Goal: Browse casually: Explore the website without a specific task or goal

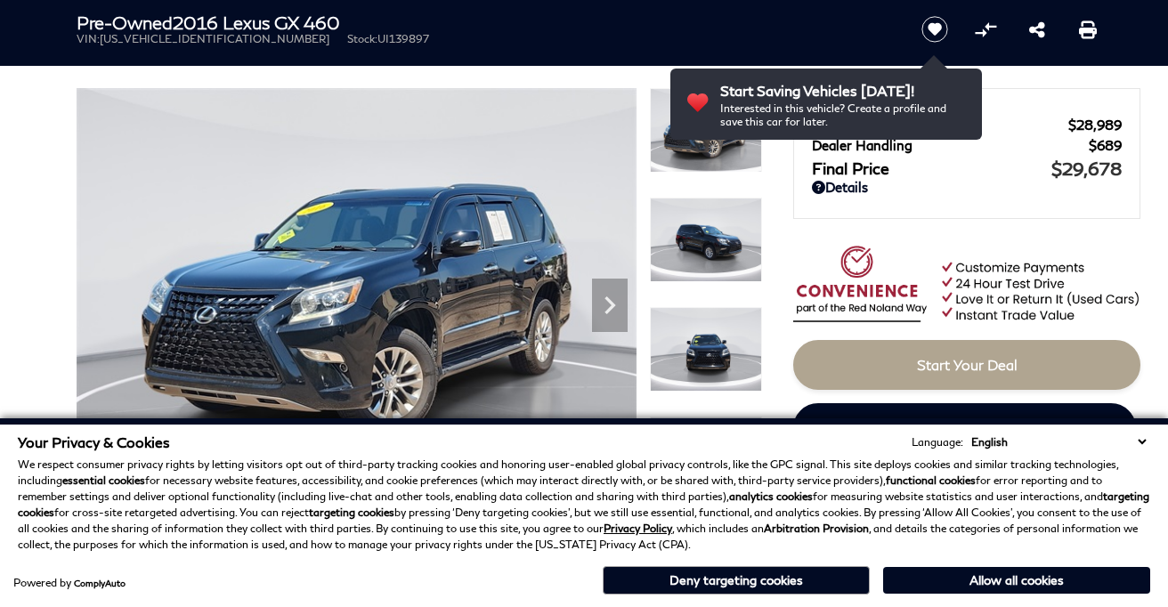
scroll to position [127, 0]
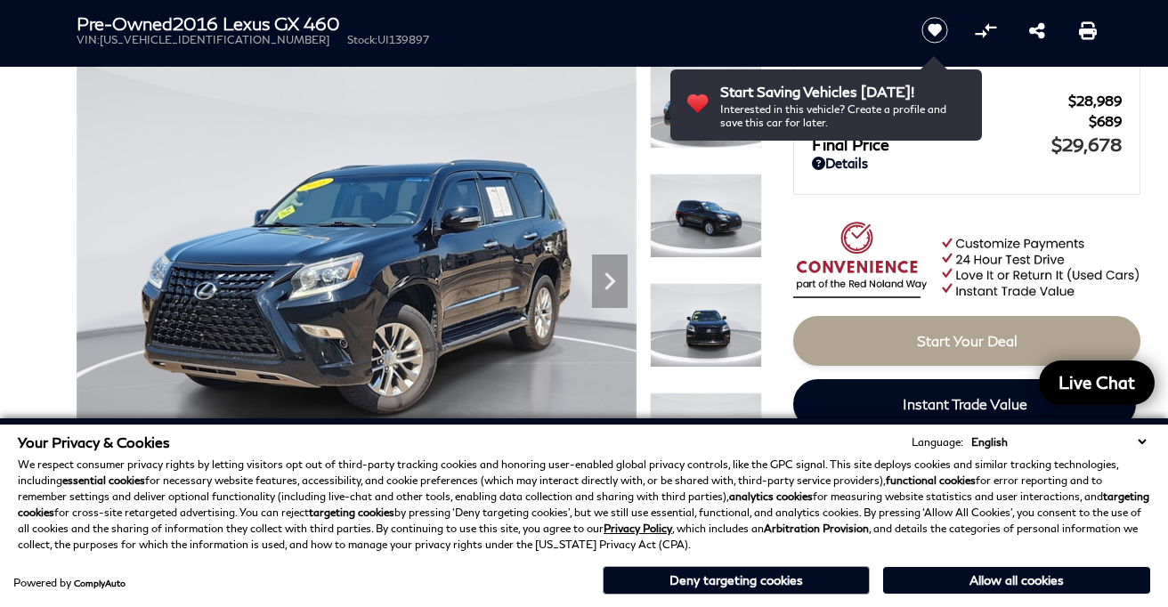
click at [1146, 438] on select "English Spanish / Español English / [GEOGRAPHIC_DATA] Korean / 한국어 Vietnamese /…" at bounding box center [1058, 442] width 183 height 17
click at [1138, 437] on select "English Spanish / Español English / [GEOGRAPHIC_DATA] Korean / 한국어 Vietnamese /…" at bounding box center [1058, 442] width 183 height 17
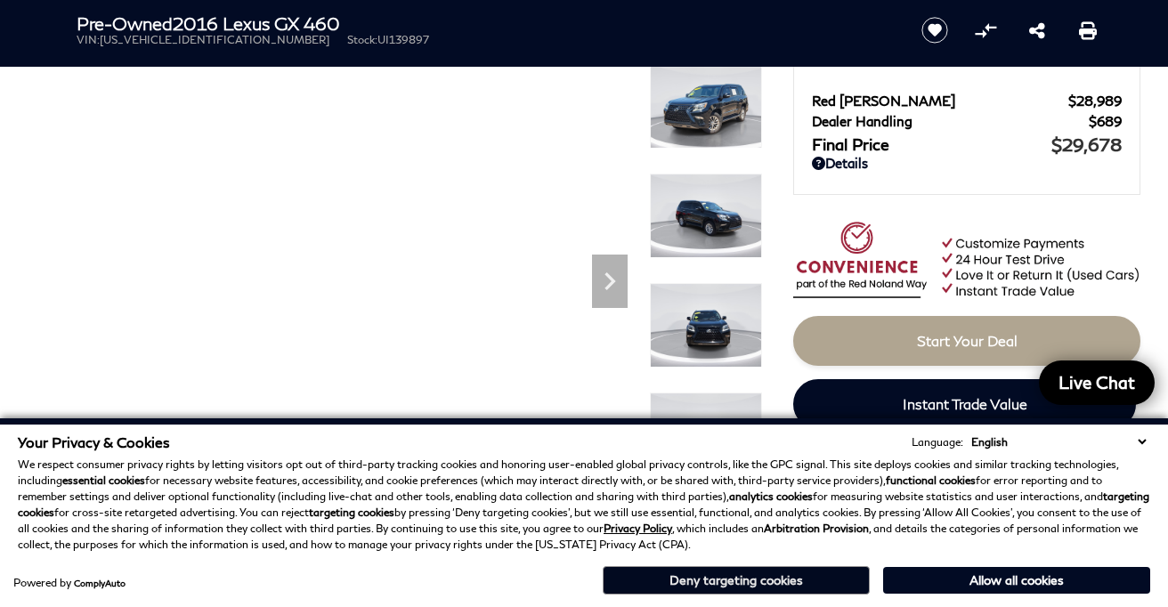
click at [713, 570] on button "Deny targeting cookies" at bounding box center [736, 580] width 267 height 28
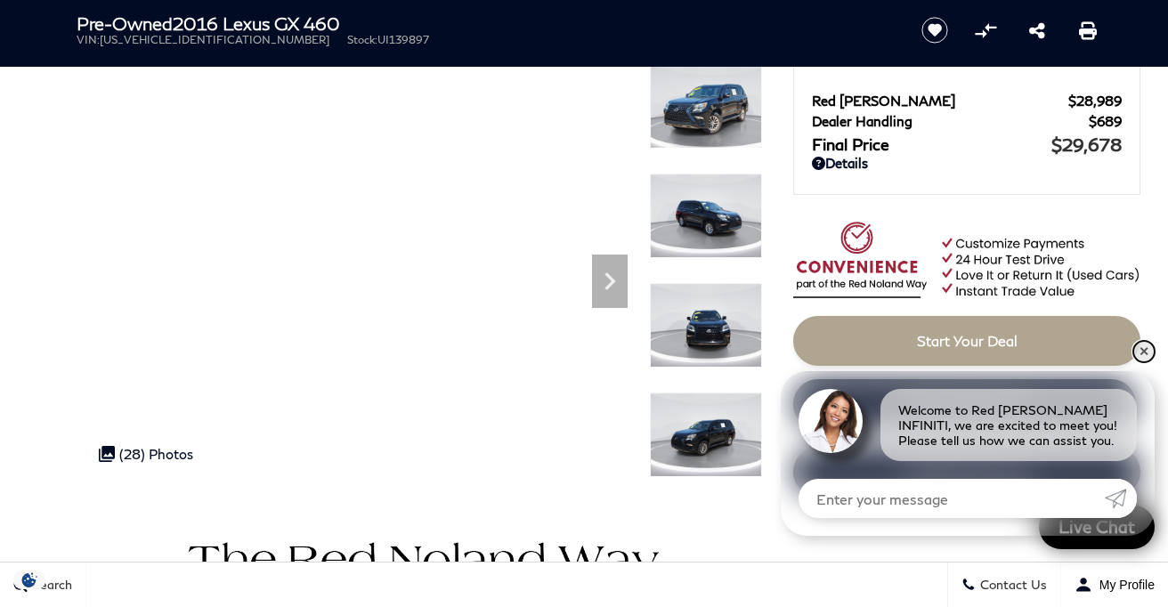
click at [1137, 349] on link "✕" at bounding box center [1144, 351] width 21 height 21
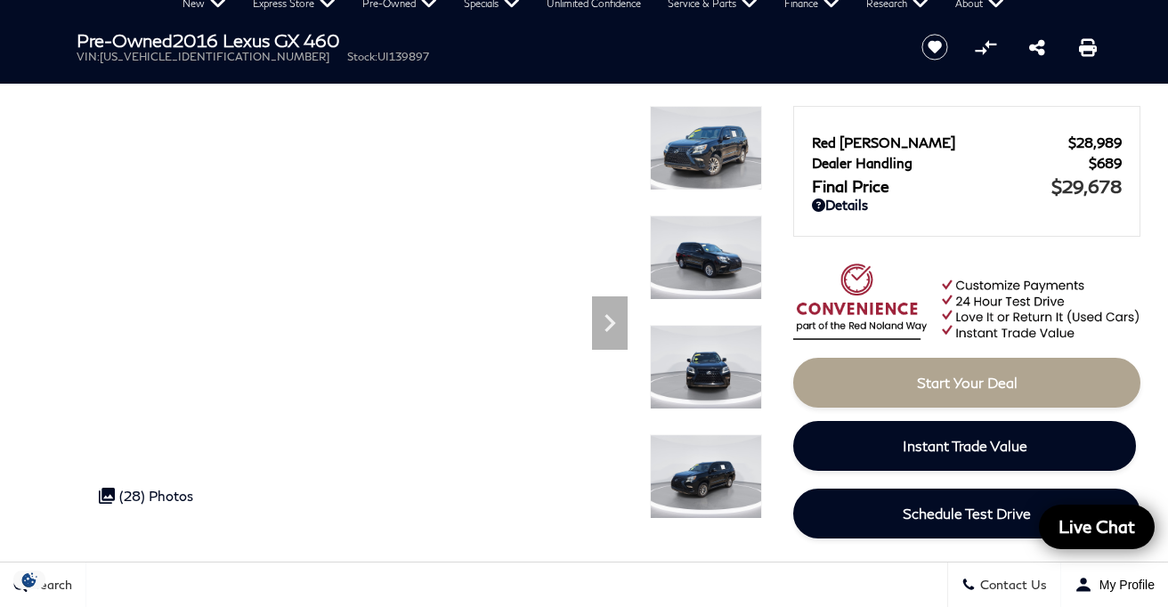
scroll to position [82, 0]
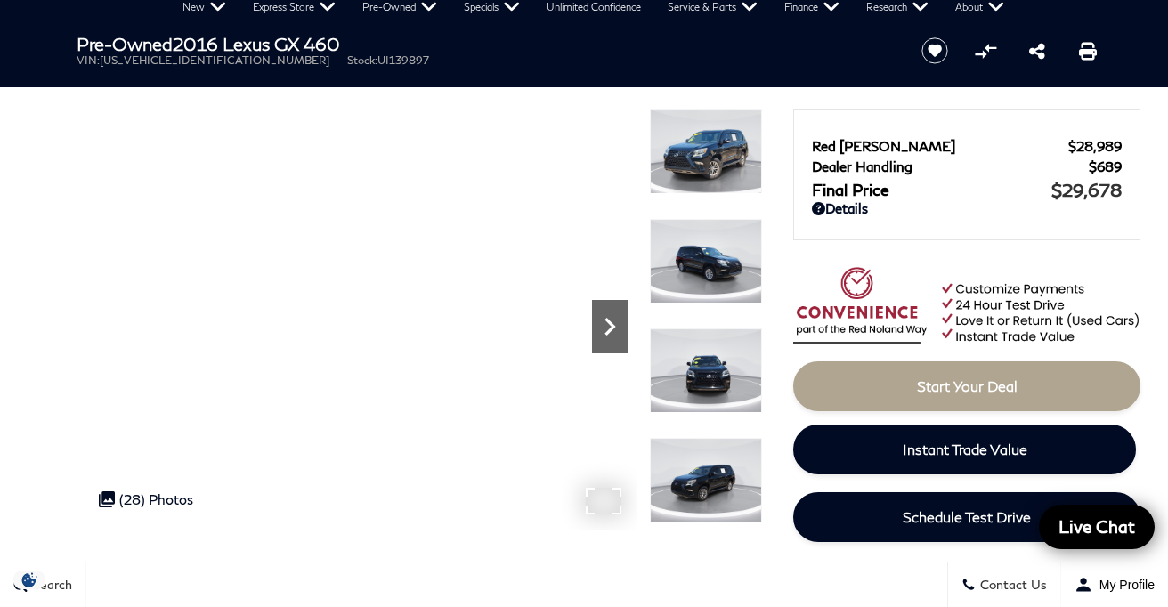
click at [598, 313] on icon "Next" at bounding box center [610, 327] width 36 height 36
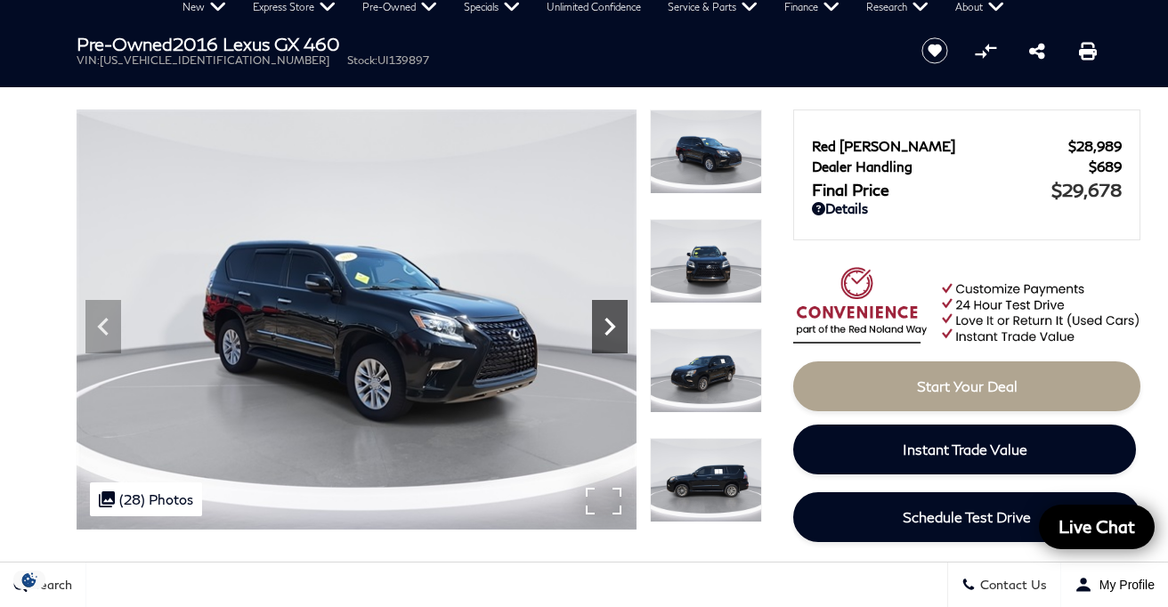
click at [598, 313] on icon "Next" at bounding box center [610, 327] width 36 height 36
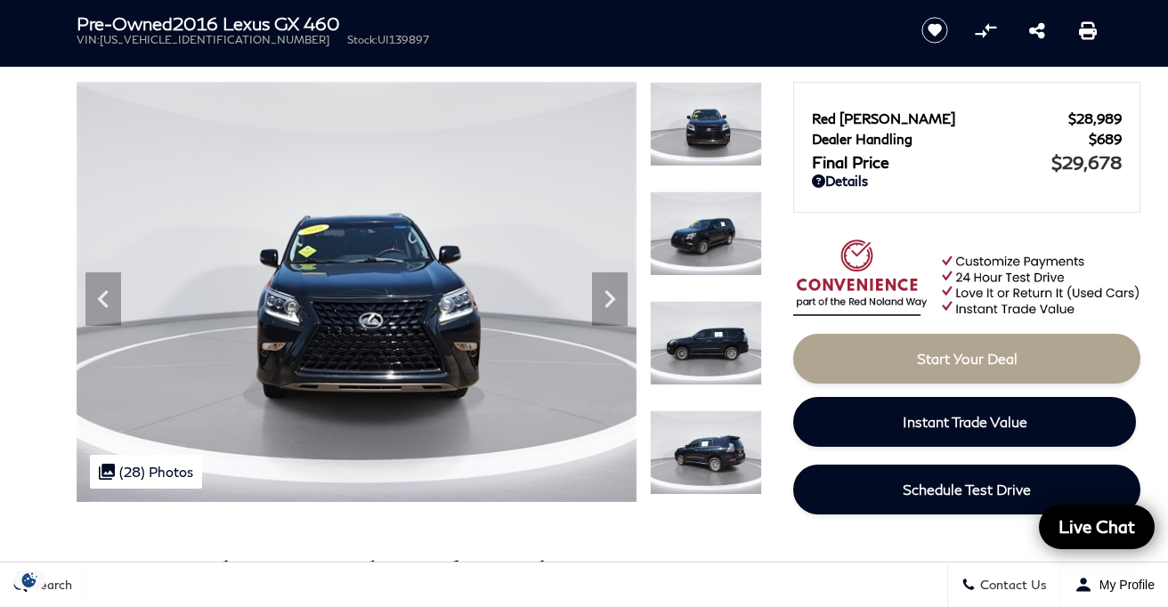
scroll to position [88, 0]
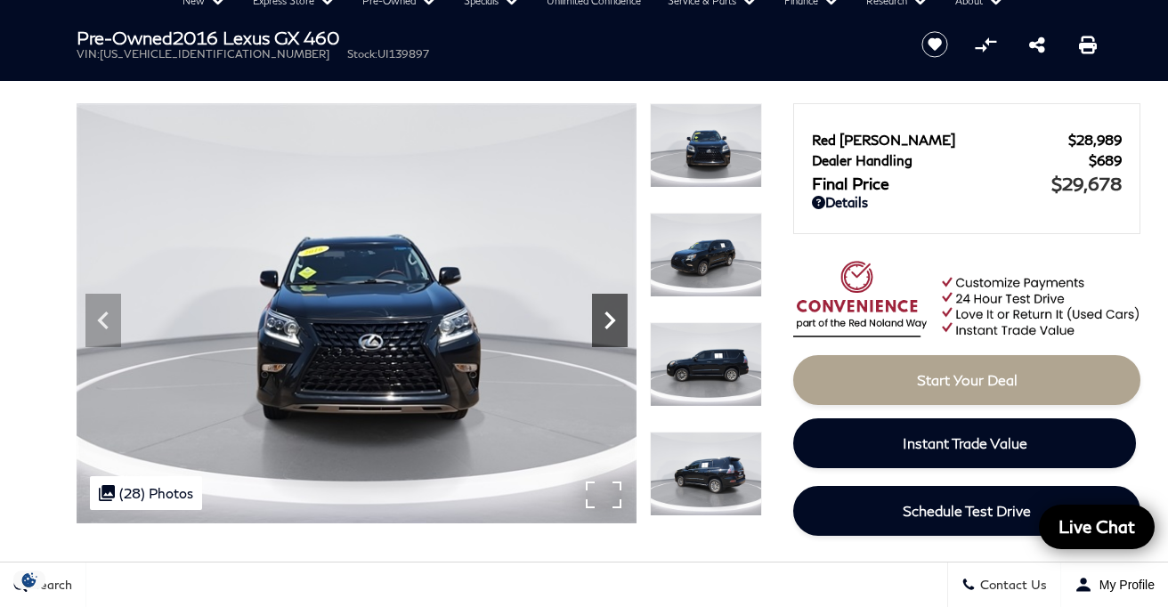
click at [612, 321] on icon "Next" at bounding box center [610, 321] width 11 height 18
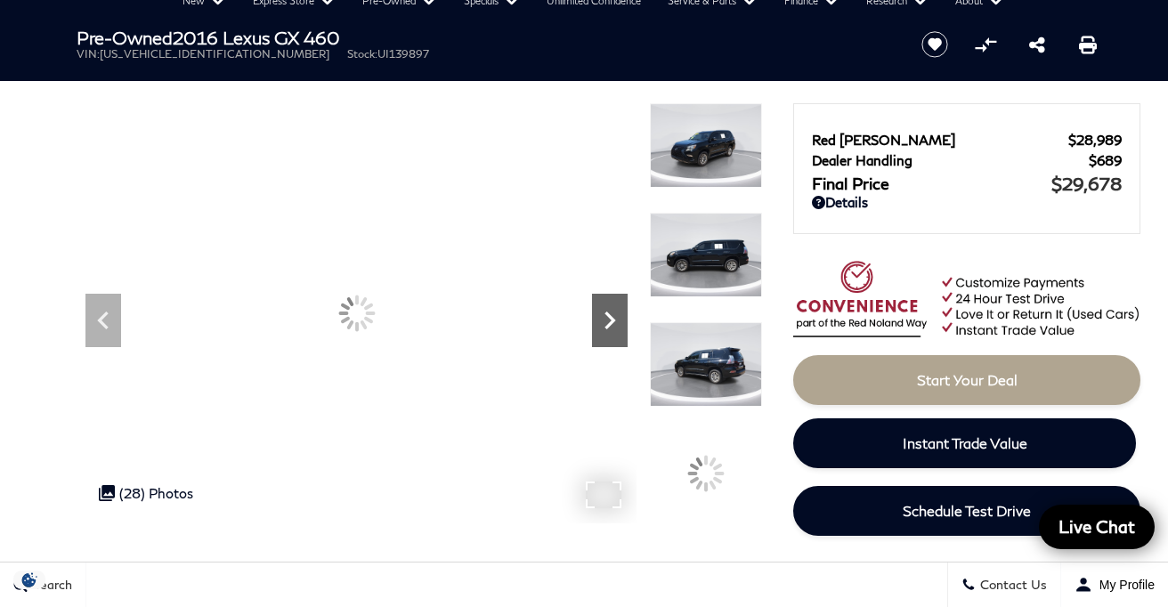
click at [612, 321] on icon "Next" at bounding box center [610, 321] width 11 height 18
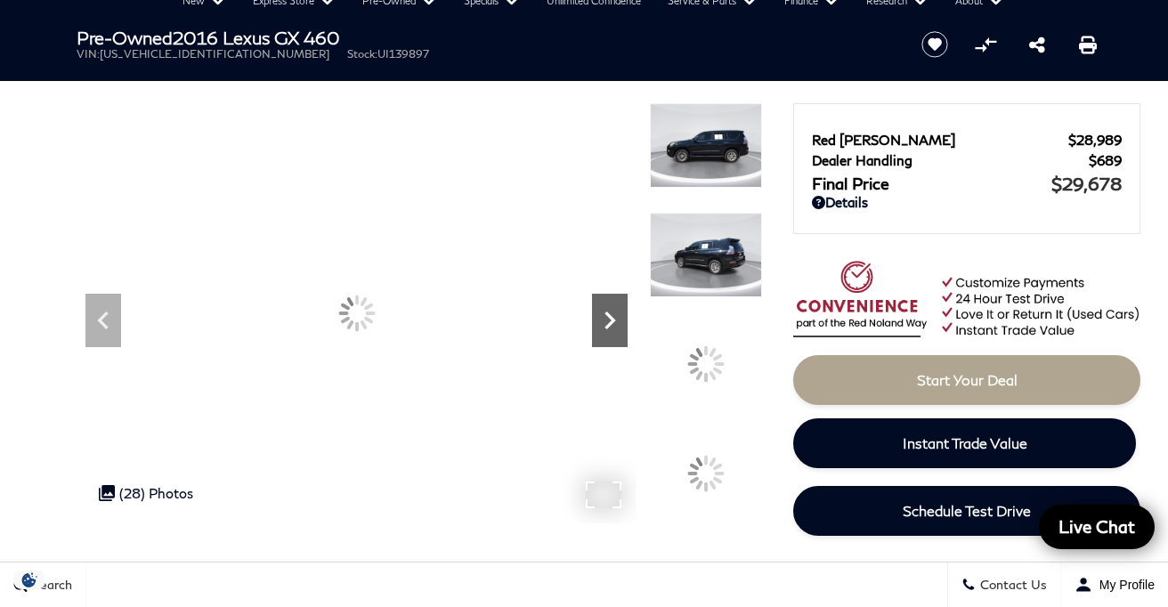
click at [612, 321] on icon "Next" at bounding box center [610, 321] width 11 height 18
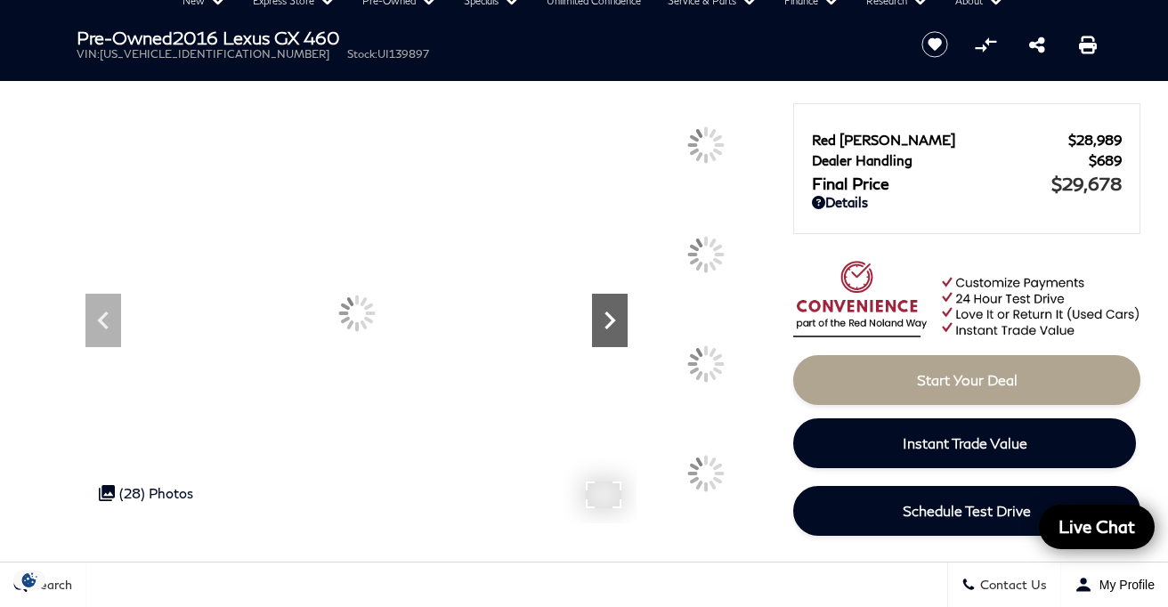
click at [612, 321] on icon "Next" at bounding box center [610, 321] width 11 height 18
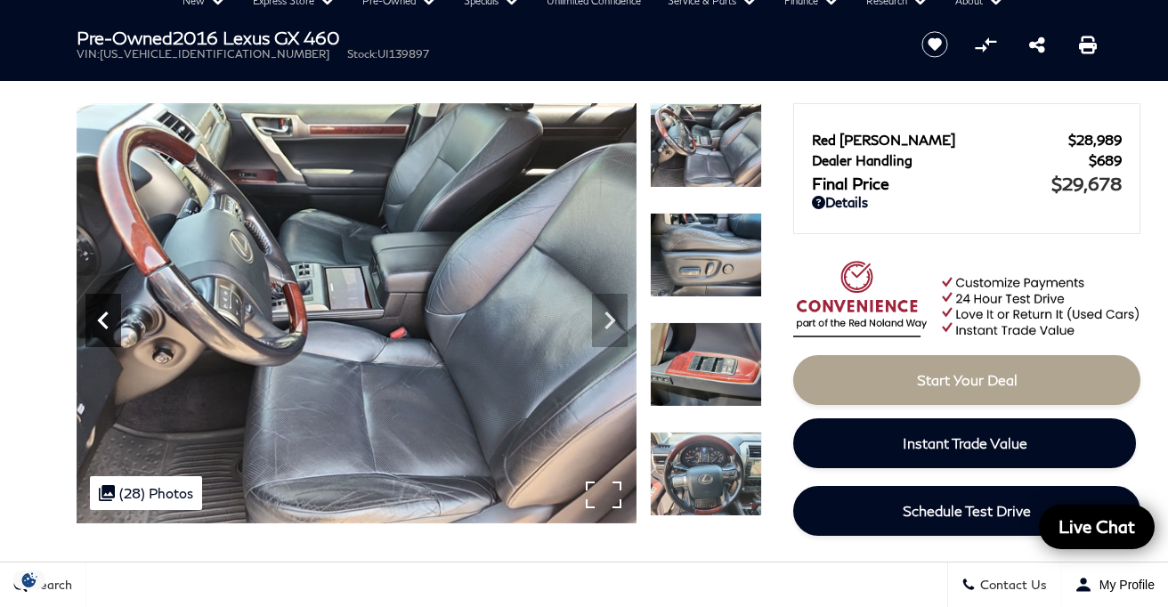
click at [103, 319] on icon "Previous" at bounding box center [103, 321] width 36 height 36
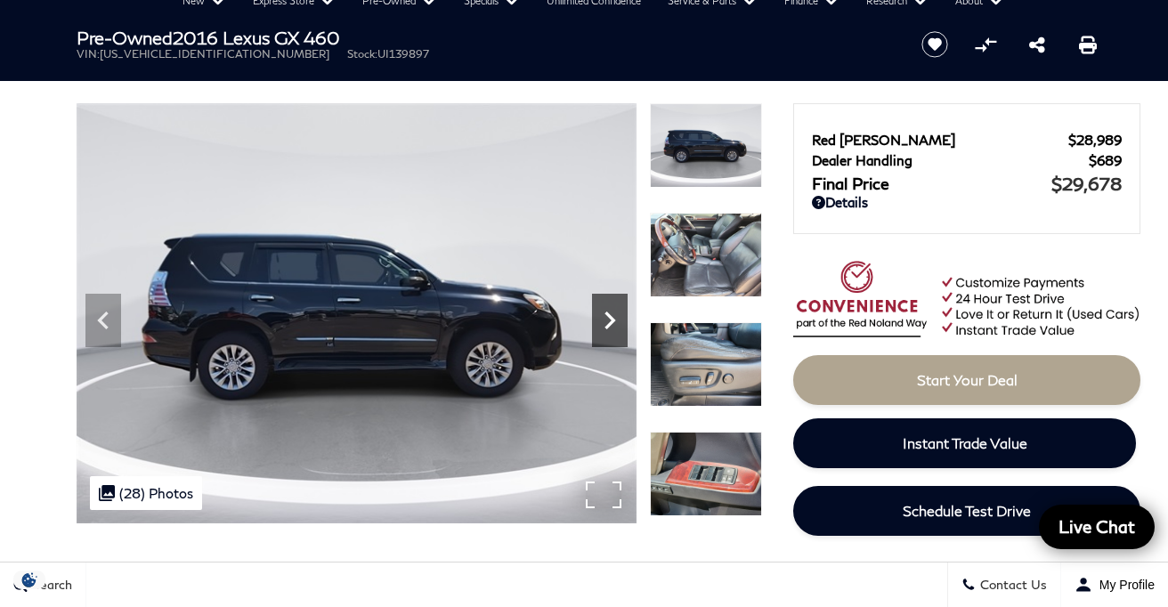
click at [607, 337] on icon "Next" at bounding box center [610, 321] width 36 height 36
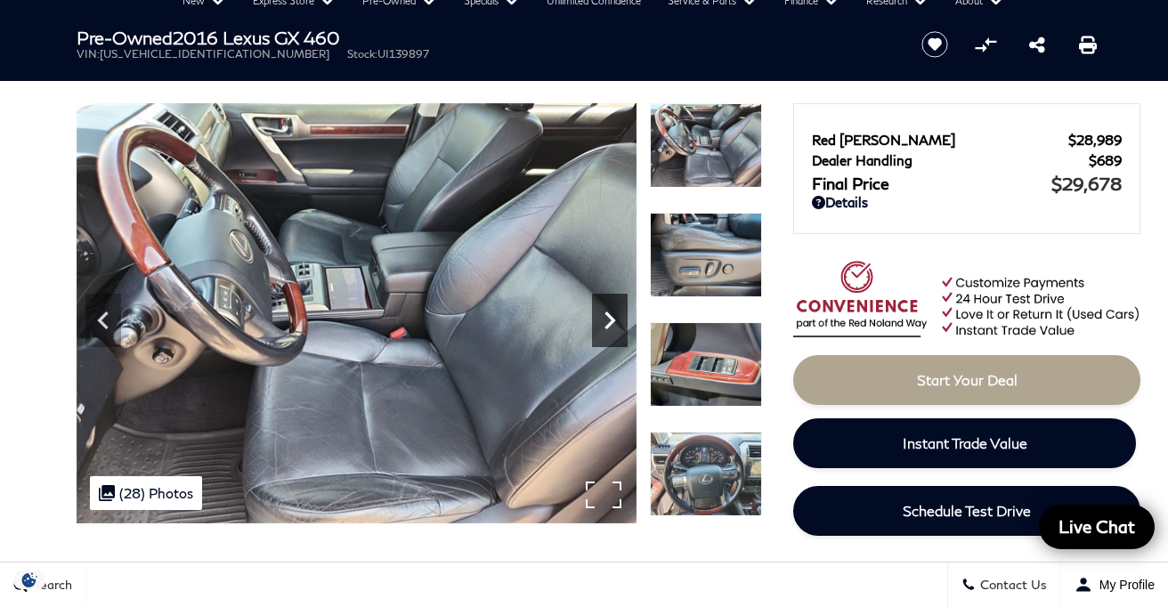
click at [607, 337] on icon "Next" at bounding box center [610, 321] width 36 height 36
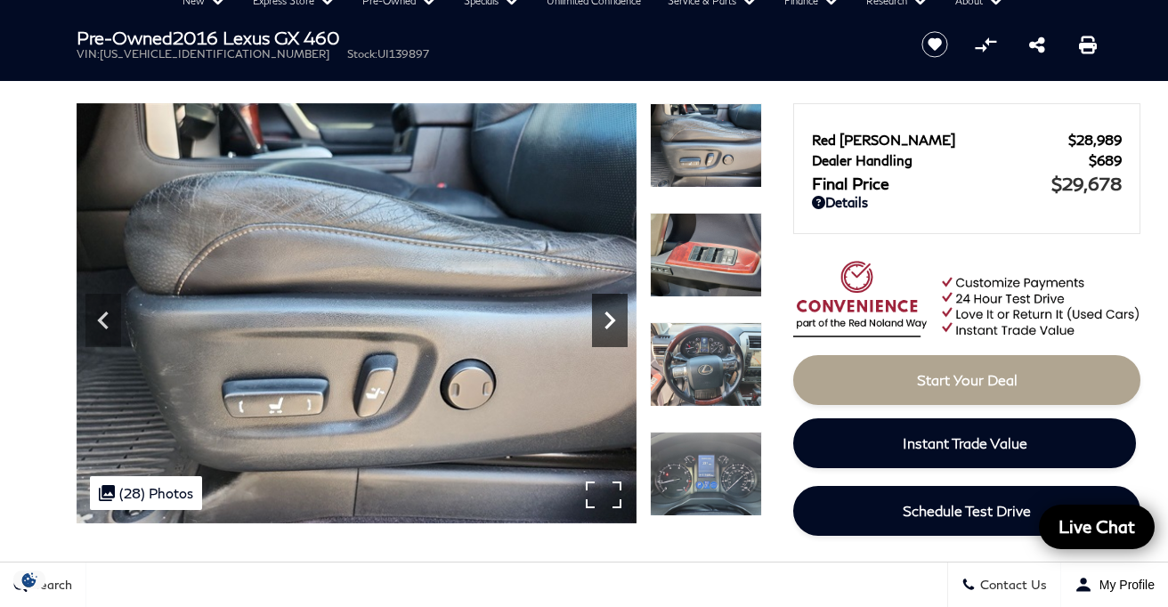
click at [607, 337] on icon "Next" at bounding box center [610, 321] width 36 height 36
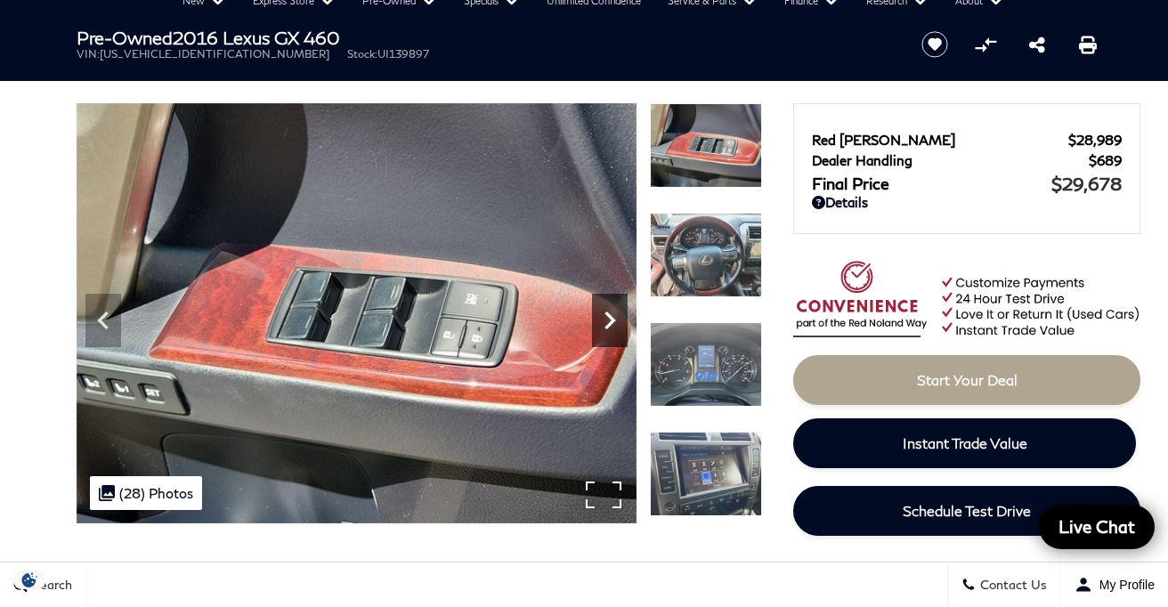
click at [607, 337] on icon "Next" at bounding box center [610, 321] width 36 height 36
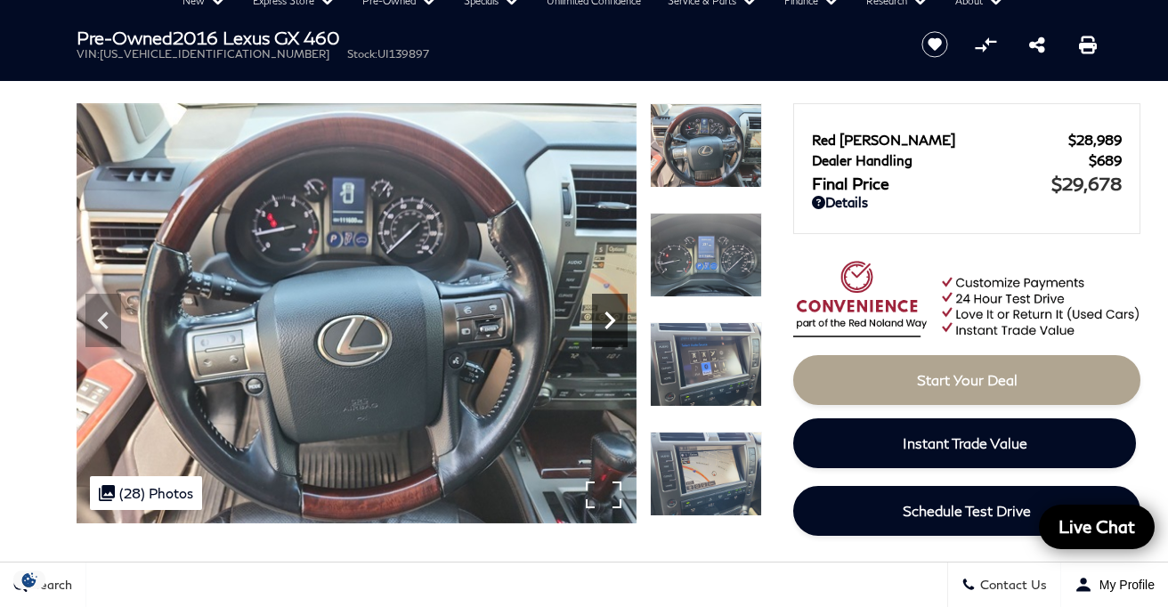
click at [607, 337] on icon "Next" at bounding box center [610, 321] width 36 height 36
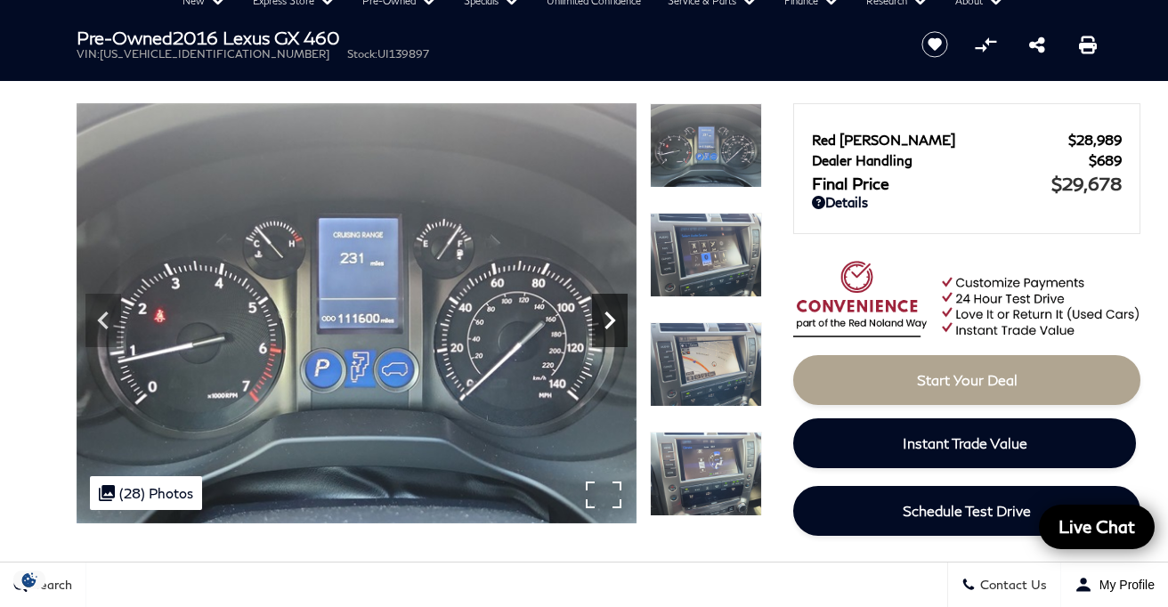
click at [607, 337] on icon "Next" at bounding box center [610, 321] width 36 height 36
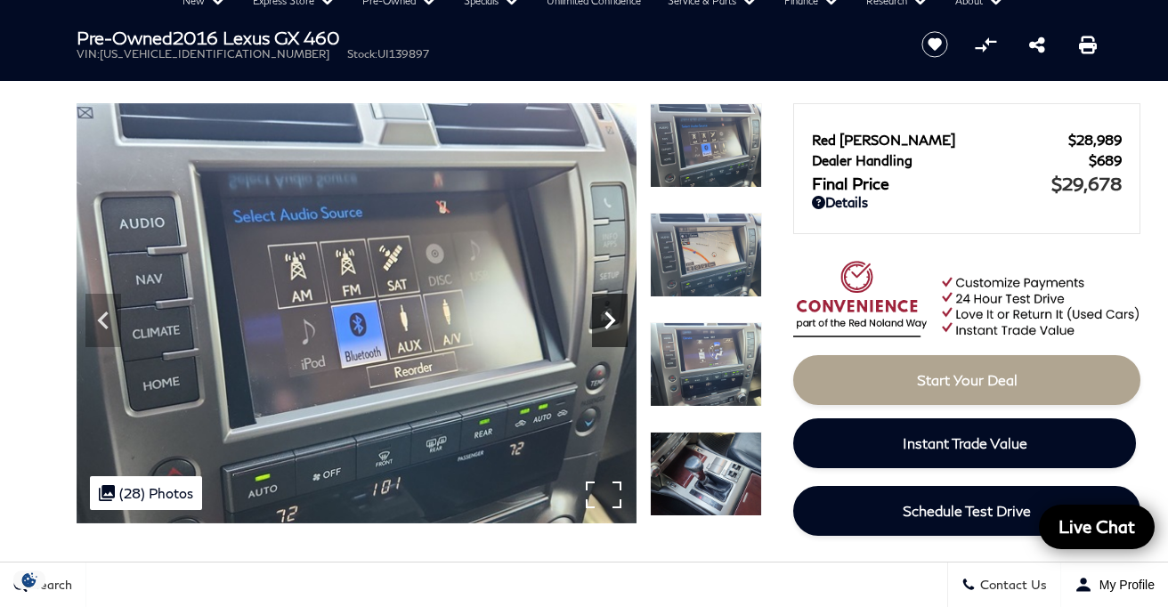
click at [607, 337] on icon "Next" at bounding box center [610, 321] width 36 height 36
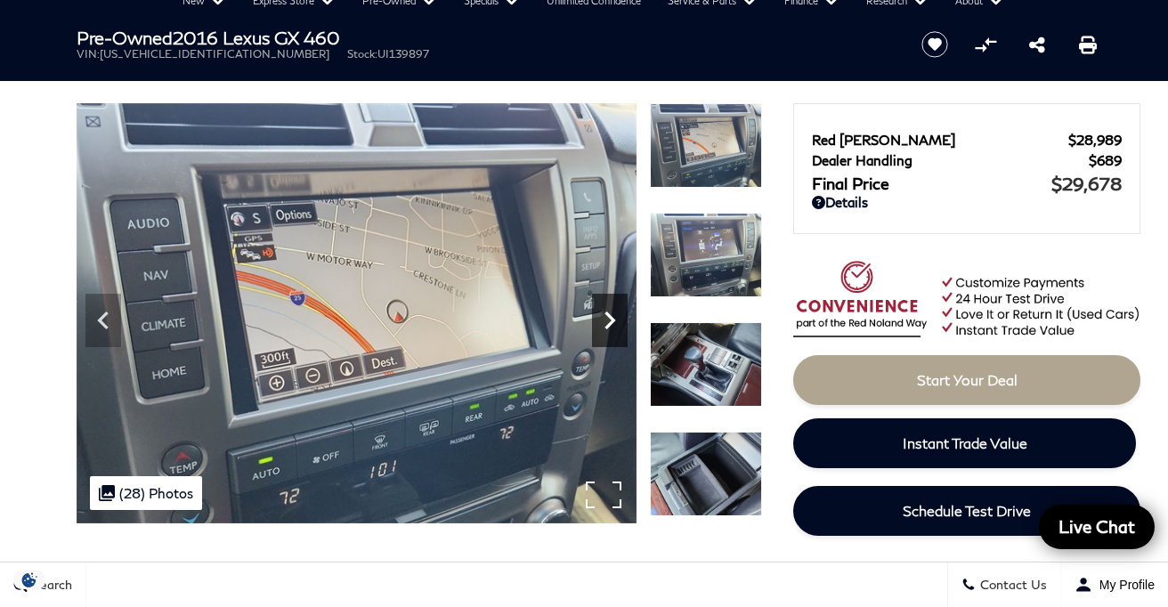
click at [607, 337] on icon "Next" at bounding box center [610, 321] width 36 height 36
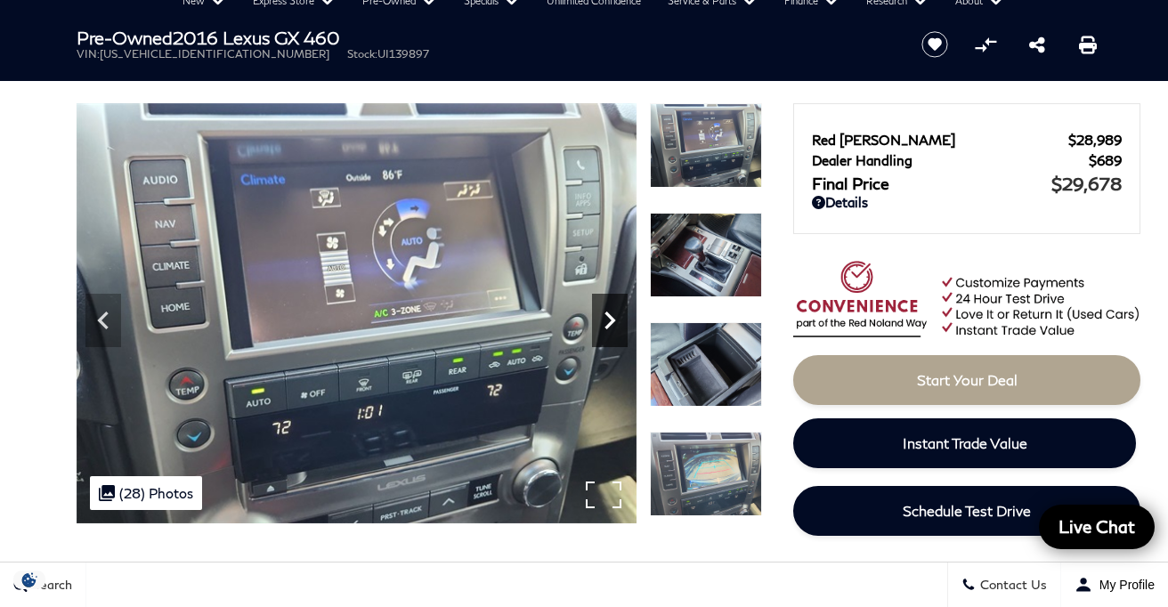
click at [607, 337] on icon "Next" at bounding box center [610, 321] width 36 height 36
